Goal: Task Accomplishment & Management: Manage account settings

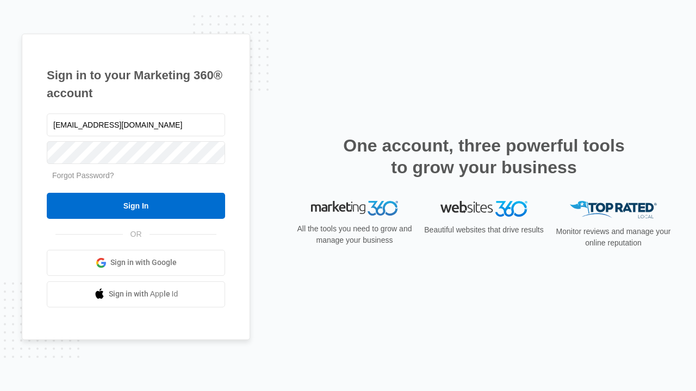
type input "dankie614@gmail.com"
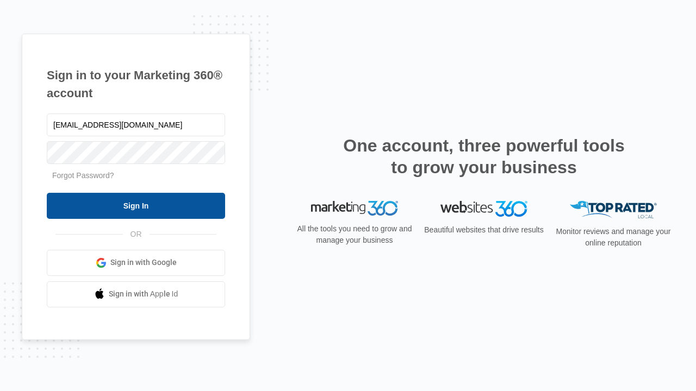
click at [136, 205] on input "Sign In" at bounding box center [136, 206] width 178 height 26
